Goal: Information Seeking & Learning: Find specific fact

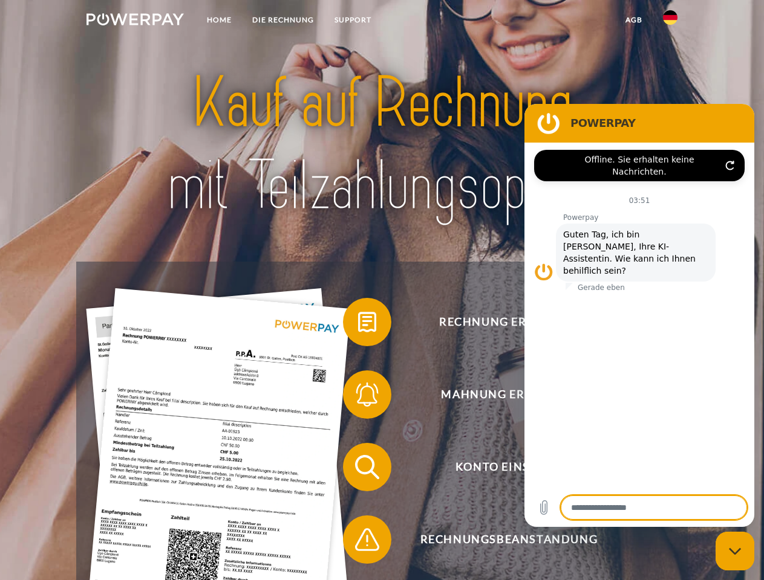
click at [135, 21] on img at bounding box center [134, 19] width 97 height 12
click at [670, 21] on img at bounding box center [670, 17] width 15 height 15
click at [633, 20] on link "agb" at bounding box center [633, 20] width 37 height 22
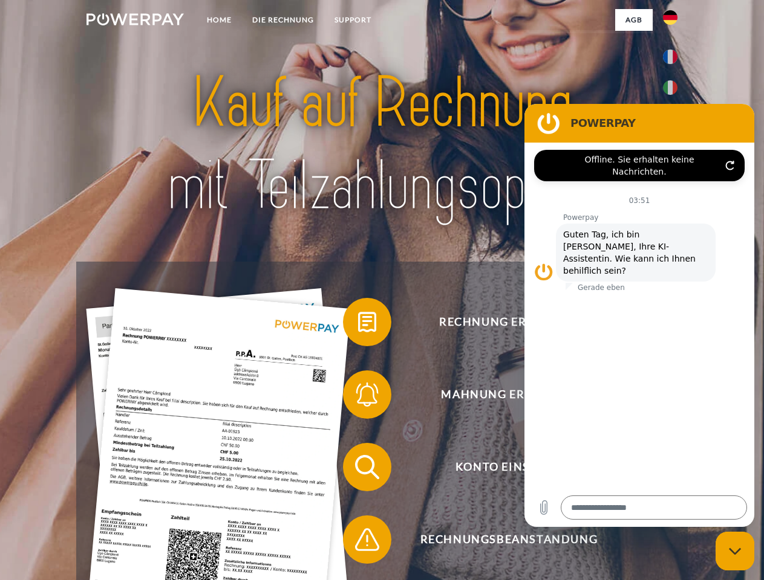
click at [358, 325] on span at bounding box center [349, 322] width 60 height 60
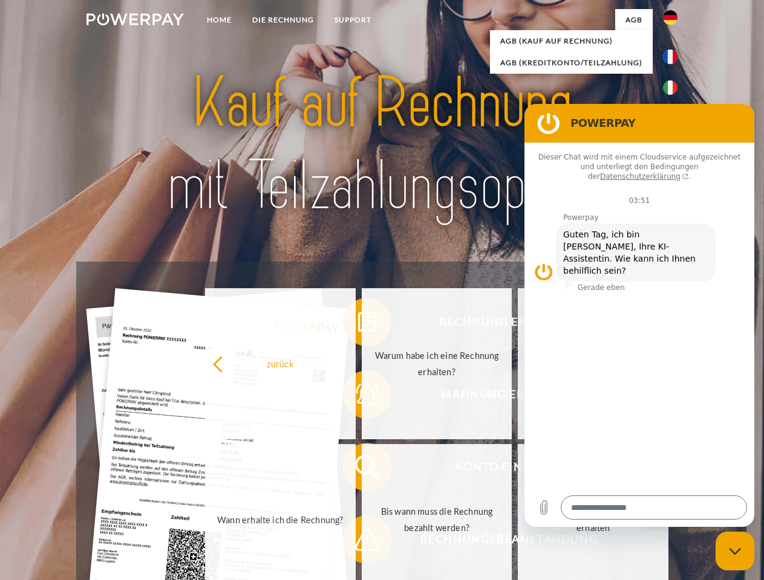
click at [358, 397] on div "Rechnung erhalten? Mahnung erhalten? Konto einsehen" at bounding box center [381, 504] width 611 height 484
click at [362, 470] on link "Bis wann muss die Rechnung bezahlt werden?" at bounding box center [437, 519] width 151 height 151
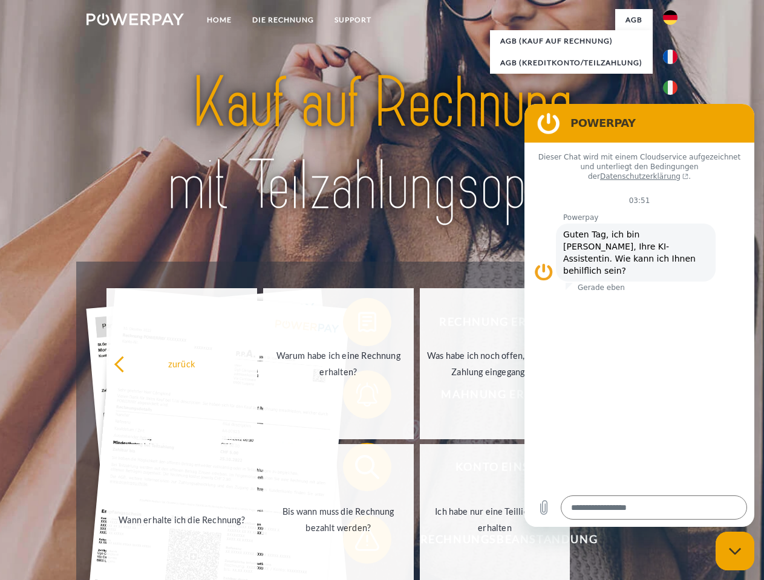
click at [358, 542] on span at bounding box center [349, 540] width 60 height 60
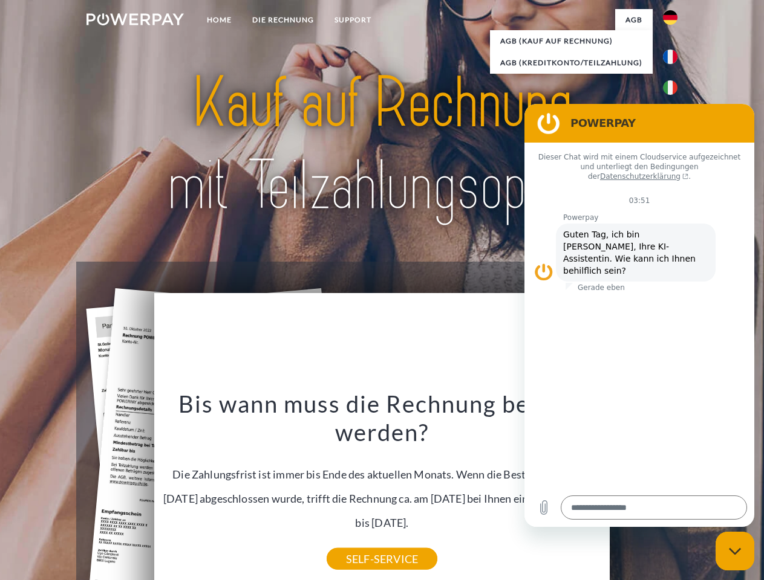
click at [734, 551] on icon "Messaging-Fenster schließen" at bounding box center [734, 552] width 13 height 8
type textarea "*"
